Goal: Check status: Check status

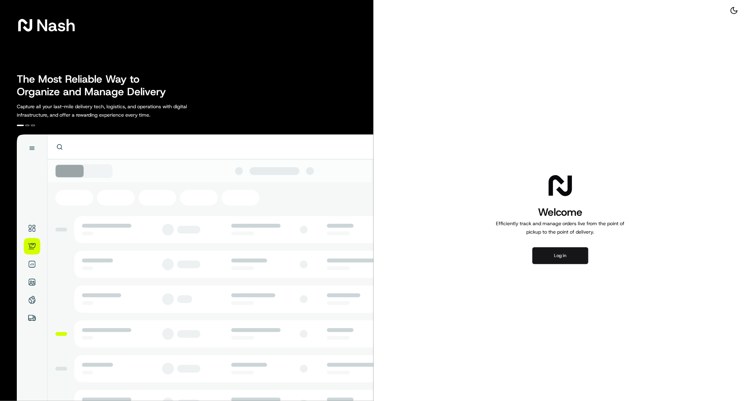
click at [565, 257] on button "Log in" at bounding box center [560, 255] width 56 height 17
